Goal: Find contact information: Obtain details needed to contact an individual or organization

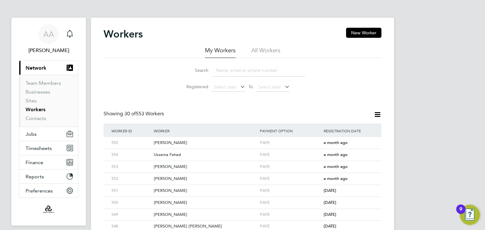
click at [232, 70] on input at bounding box center [259, 70] width 92 height 12
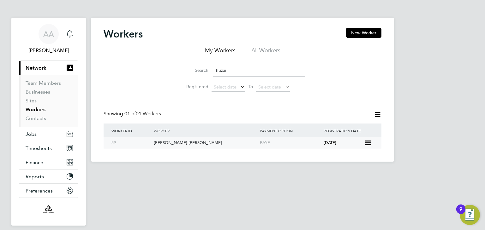
type input "huzai"
click at [162, 141] on div "[PERSON_NAME] [PERSON_NAME]" at bounding box center [205, 143] width 106 height 12
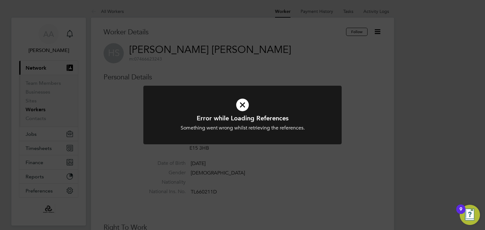
click at [280, 60] on div "Error while Loading References Something went wrong whilst retrieving the refer…" at bounding box center [242, 115] width 485 height 230
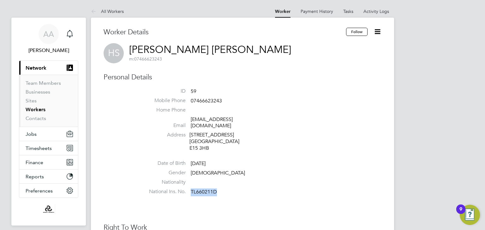
drag, startPoint x: 191, startPoint y: 185, endPoint x: 224, endPoint y: 187, distance: 33.9
click at [224, 189] on li "National Ins. No. TL660211D" at bounding box center [261, 193] width 240 height 9
copy span "TL660211D"
drag, startPoint x: 189, startPoint y: 142, endPoint x: 216, endPoint y: 142, distance: 26.8
click at [216, 142] on li "Address 87 Corporation Street London E15 3HB" at bounding box center [261, 142] width 240 height 21
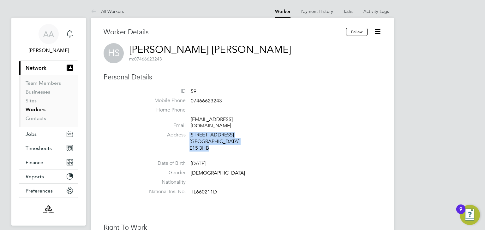
click at [216, 142] on div "87 Corporation Street London E15 3HB" at bounding box center [219, 142] width 60 height 20
drag, startPoint x: 216, startPoint y: 142, endPoint x: 189, endPoint y: 143, distance: 26.5
click at [189, 143] on div "87 Corporation Street London E15 3HB" at bounding box center [219, 142] width 60 height 20
copy div "E15 3HB"
drag, startPoint x: 191, startPoint y: 101, endPoint x: 241, endPoint y: 103, distance: 50.2
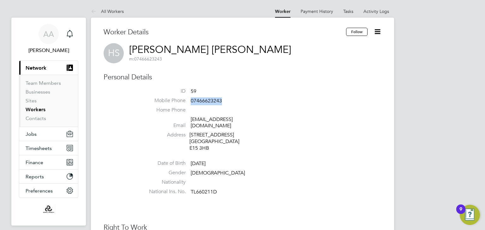
click at [241, 103] on li "Mobile Phone 07466623243" at bounding box center [261, 102] width 240 height 9
copy span "07466623243"
drag, startPoint x: 190, startPoint y: 118, endPoint x: 241, endPoint y: 119, distance: 50.8
click at [241, 119] on li "Email alihsafrani@gmail.com" at bounding box center [261, 123] width 240 height 15
copy link "alihsafrani@gmail.com"
